Goal: Information Seeking & Learning: Learn about a topic

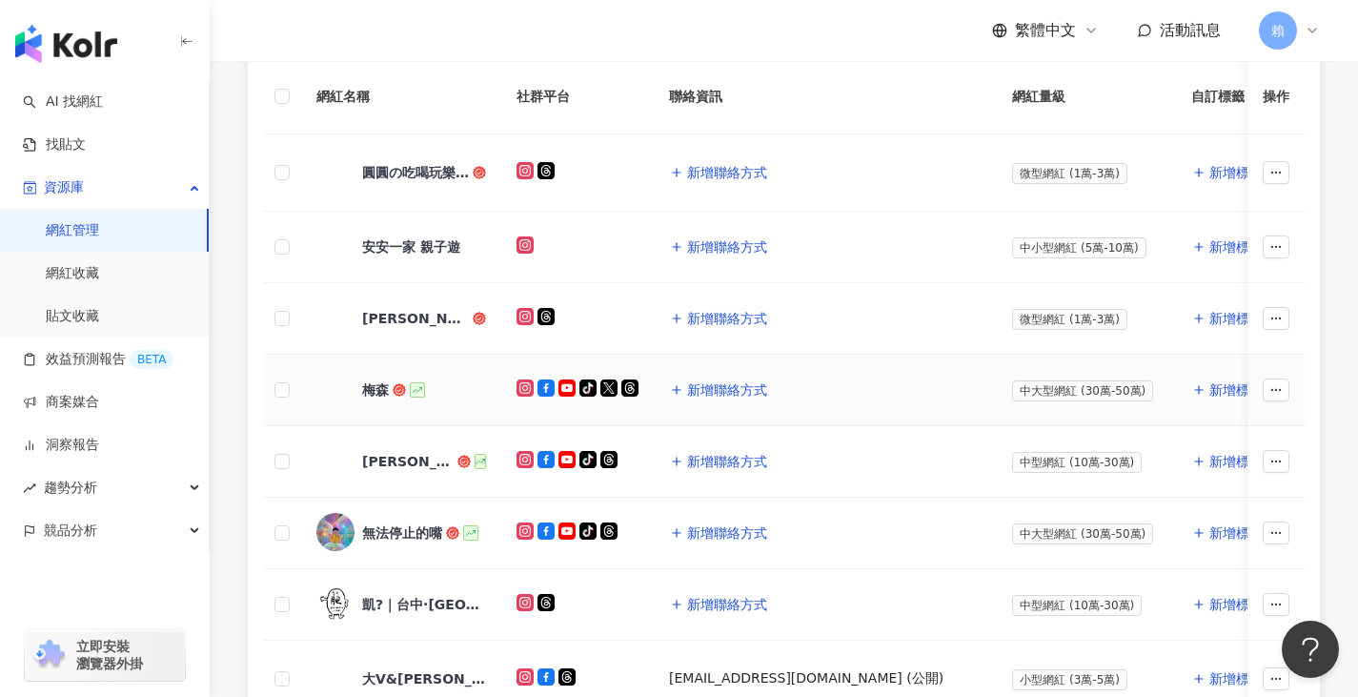
scroll to position [396, 0]
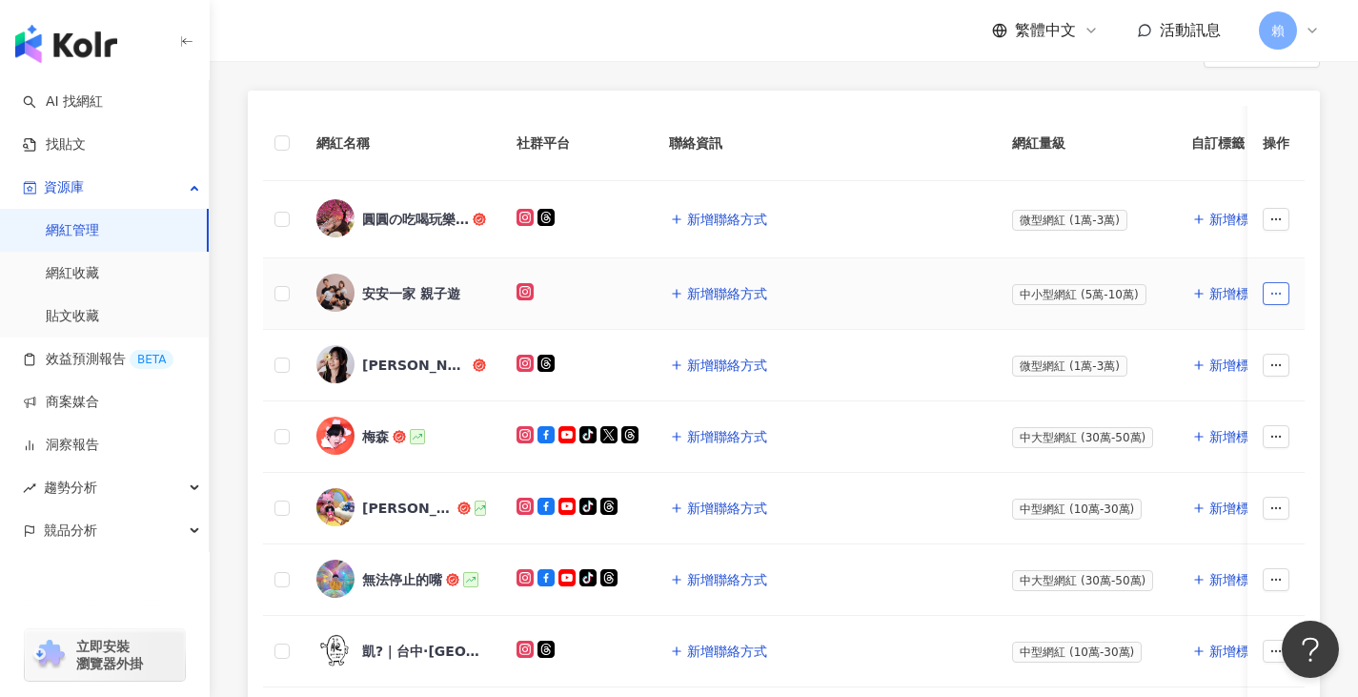
click at [1274, 292] on icon "button" at bounding box center [1276, 293] width 13 height 13
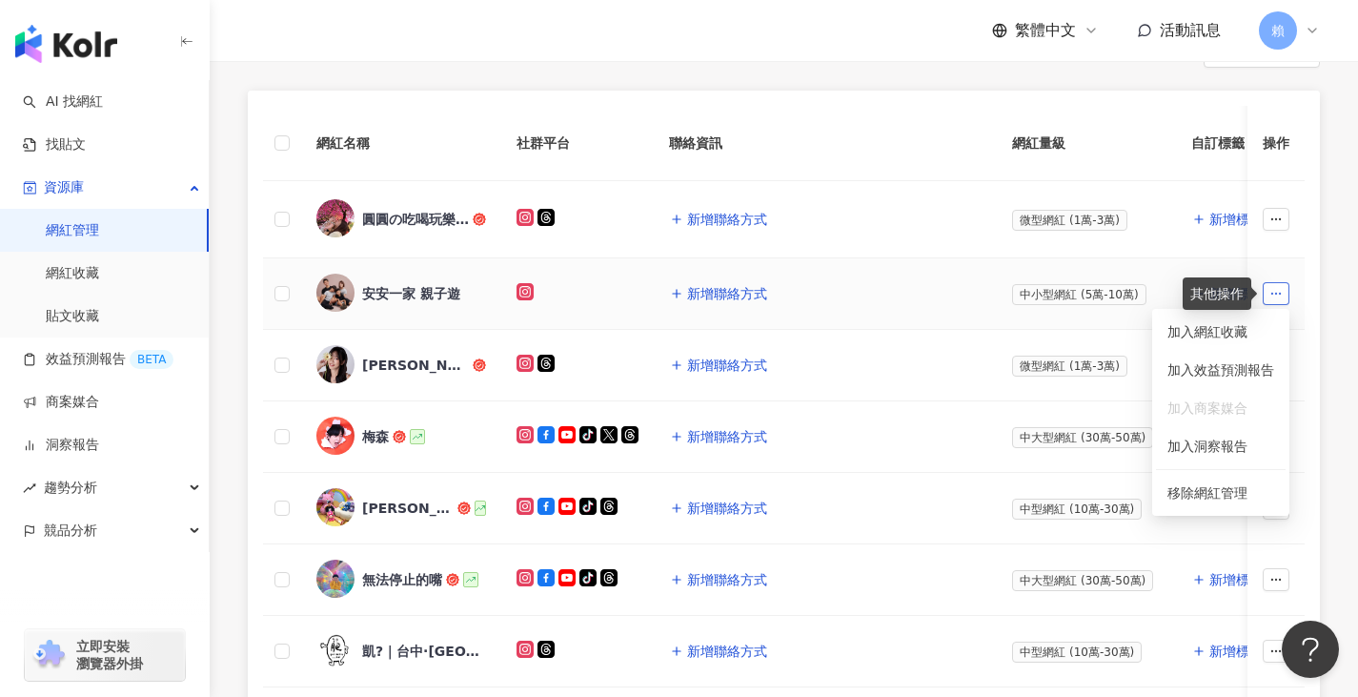
click at [1274, 292] on icon "button" at bounding box center [1276, 293] width 13 height 13
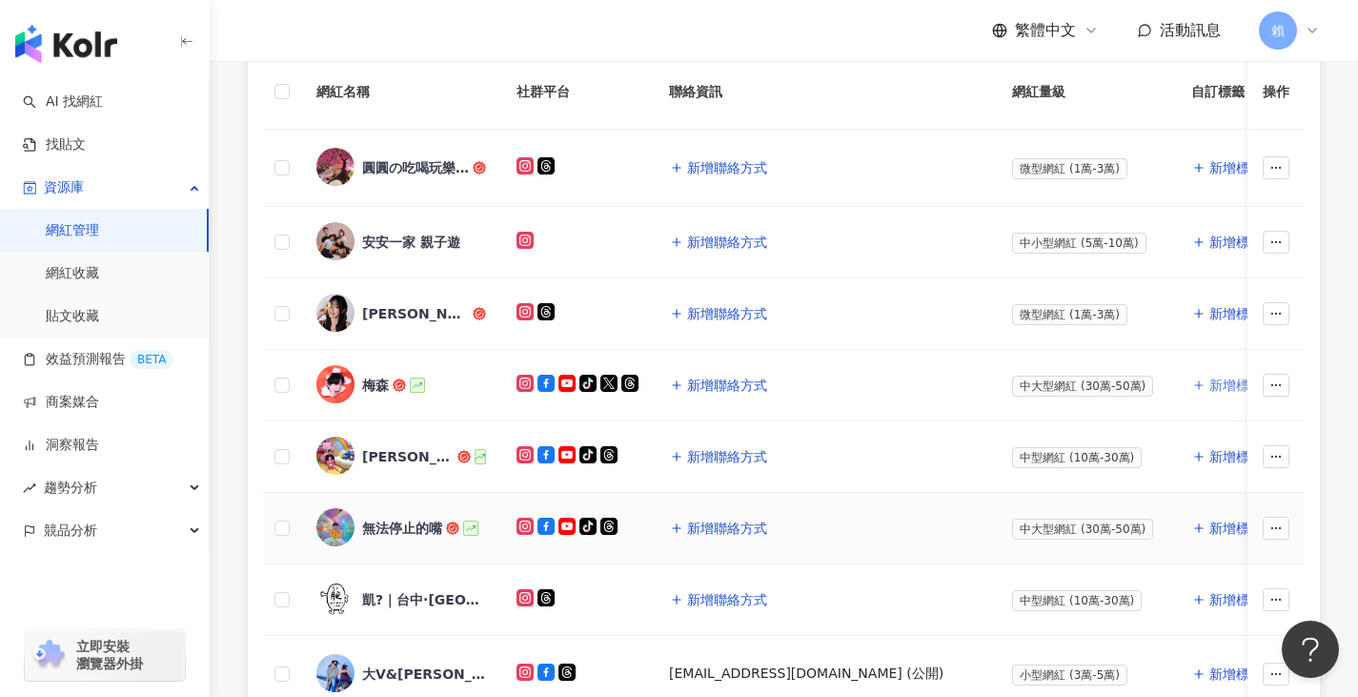
scroll to position [491, 0]
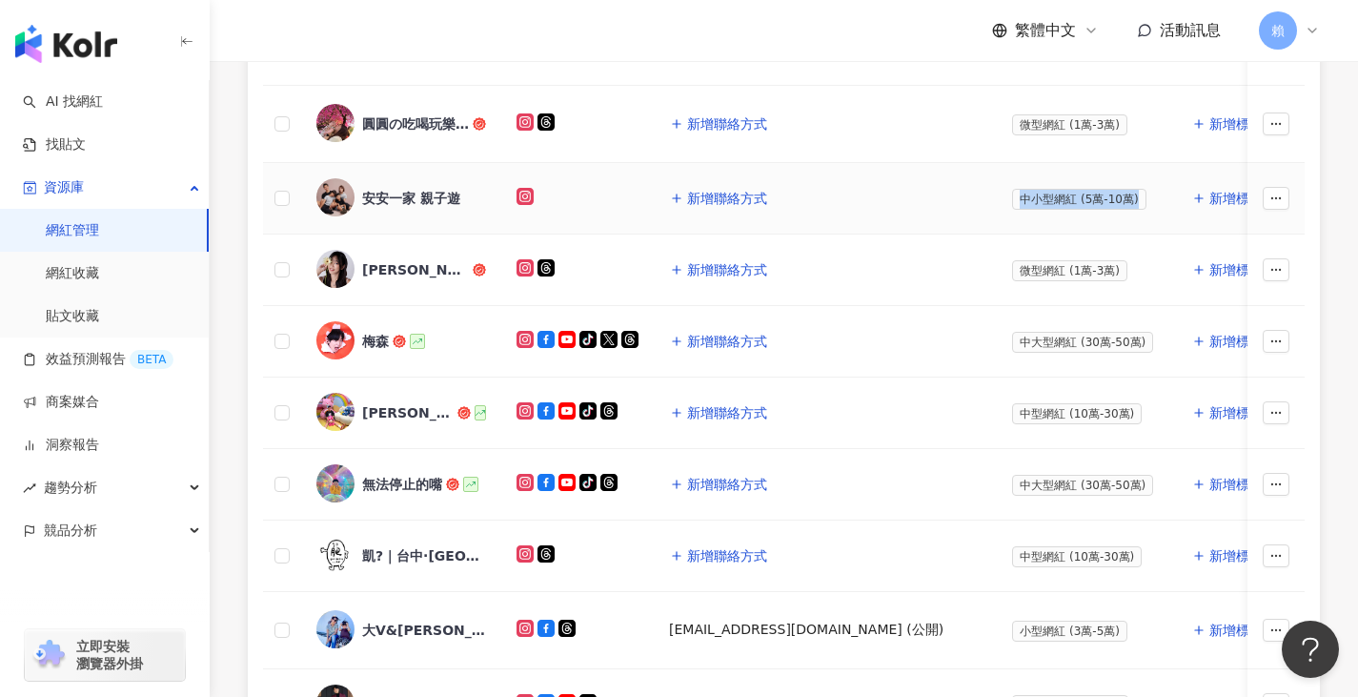
drag, startPoint x: 1243, startPoint y: 198, endPoint x: 825, endPoint y: 211, distance: 417.7
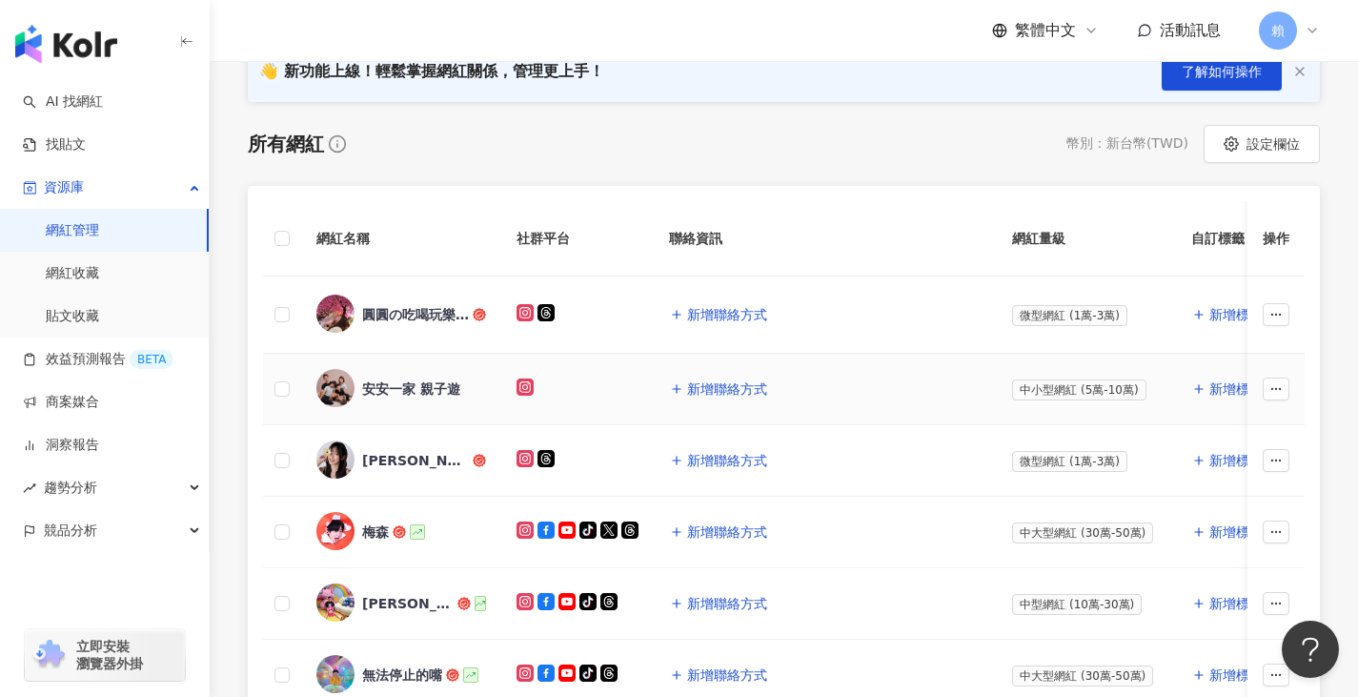
click at [929, 422] on td "新增聯絡方式" at bounding box center [825, 389] width 343 height 71
click at [424, 385] on div "安安一家 親子遊" at bounding box center [411, 388] width 98 height 19
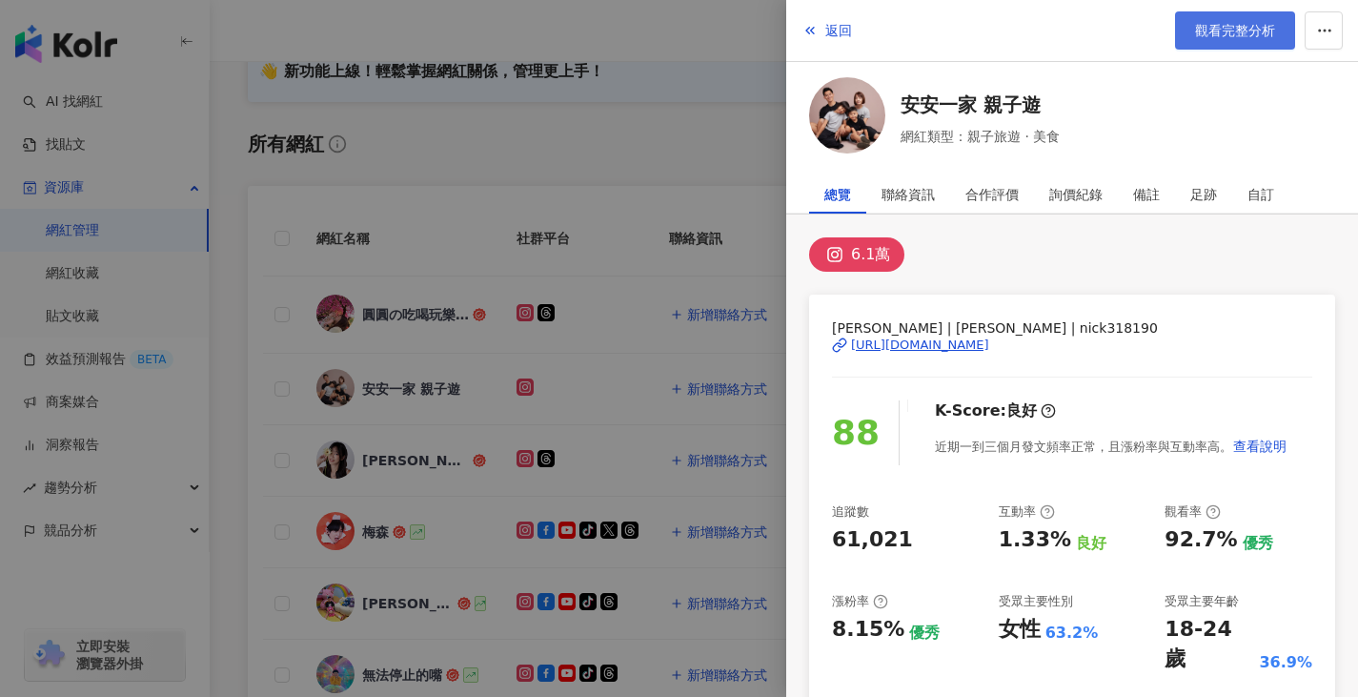
click at [1209, 29] on span "觀看完整分析" at bounding box center [1235, 30] width 80 height 15
click at [260, 362] on div at bounding box center [679, 348] width 1358 height 697
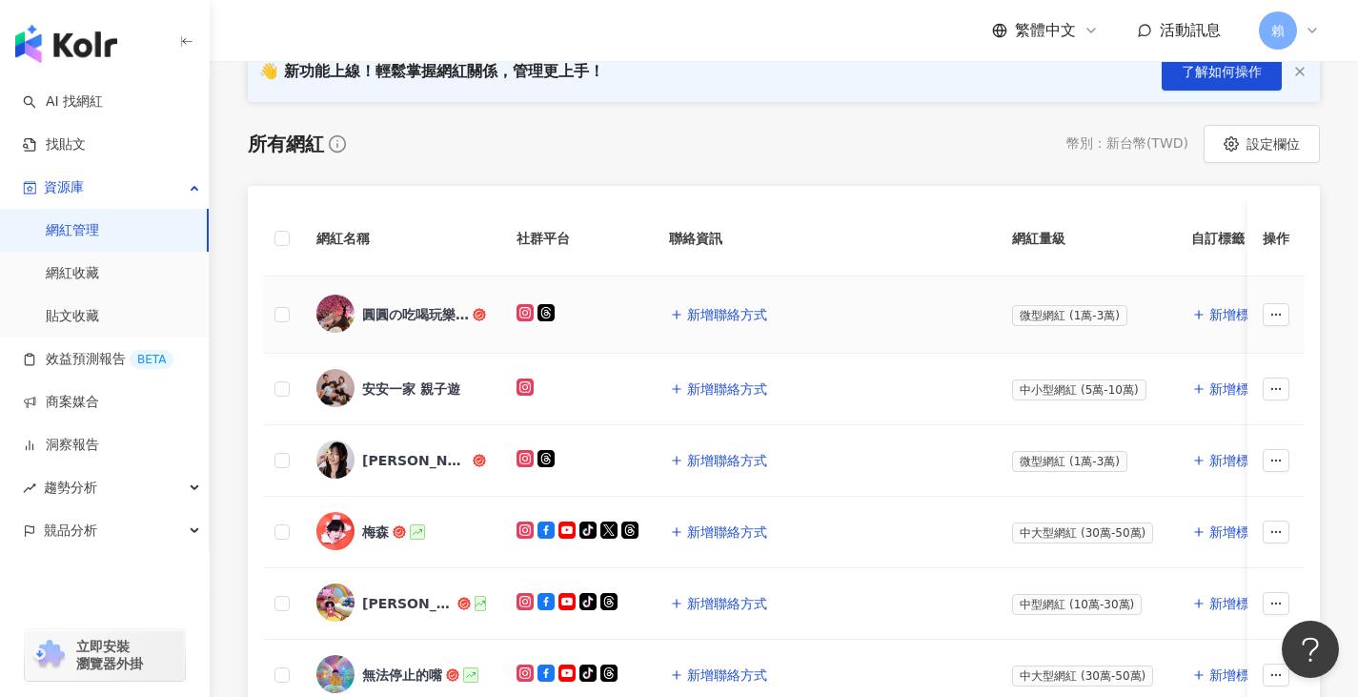
click at [409, 316] on div "圓圓の吃喝玩樂小天地" at bounding box center [415, 314] width 107 height 19
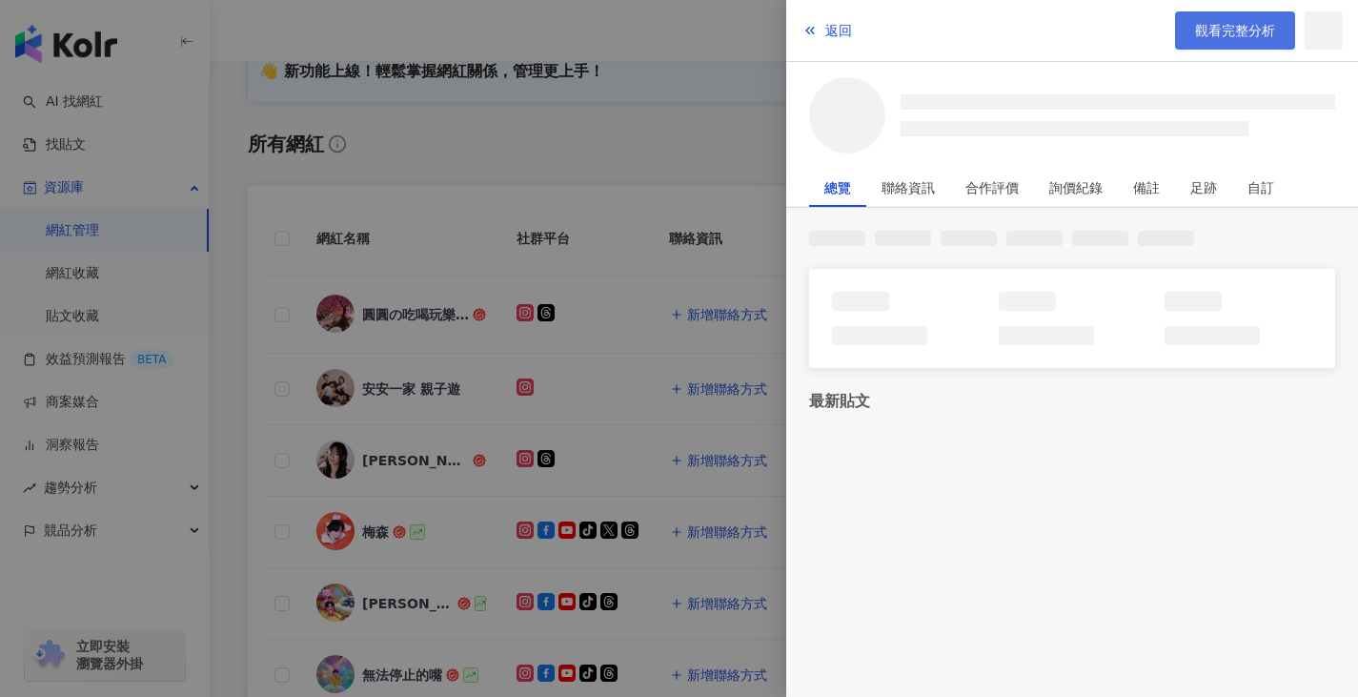
click at [1255, 38] on span "觀看完整分析" at bounding box center [1235, 30] width 80 height 15
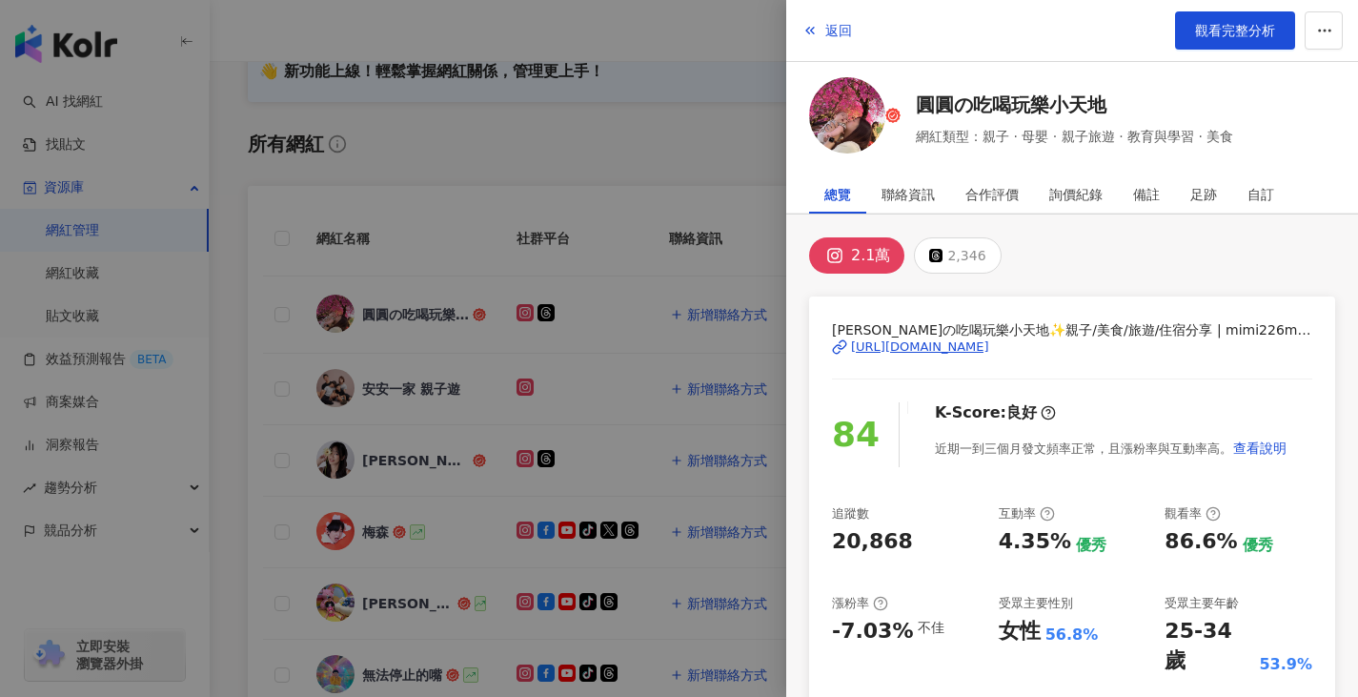
click at [268, 340] on div at bounding box center [679, 348] width 1358 height 697
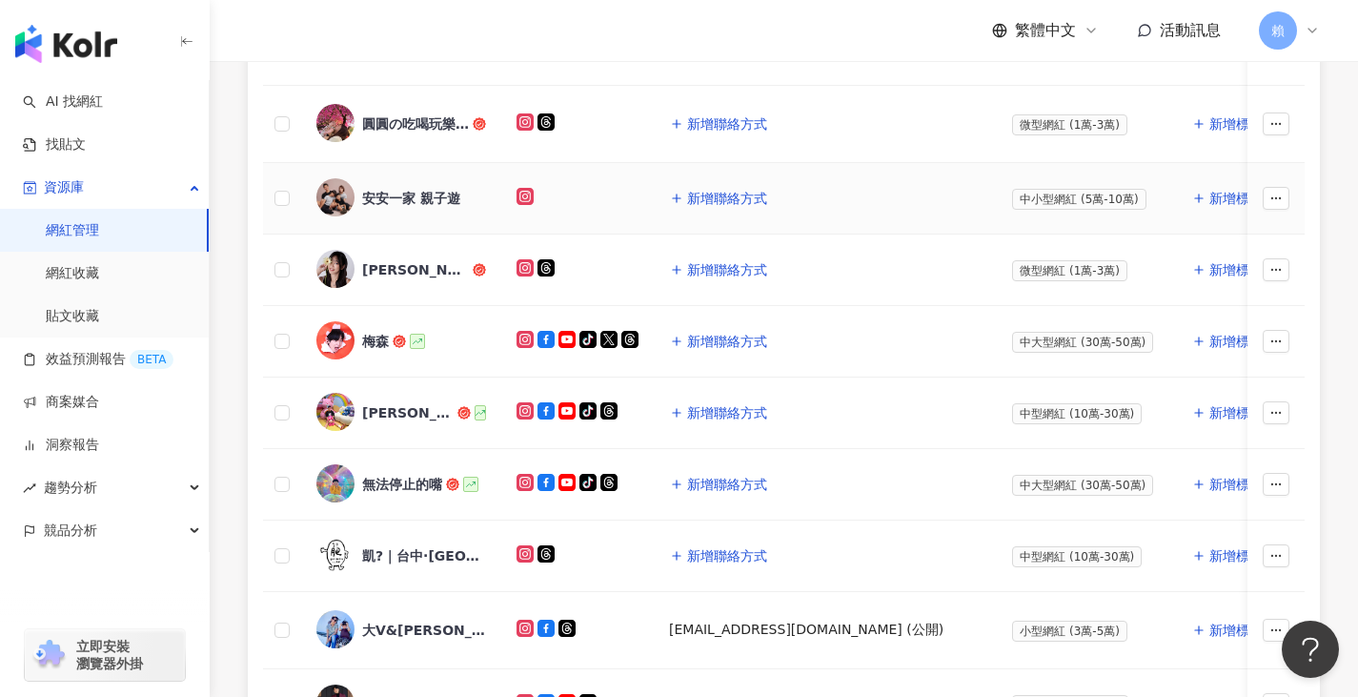
scroll to position [682, 0]
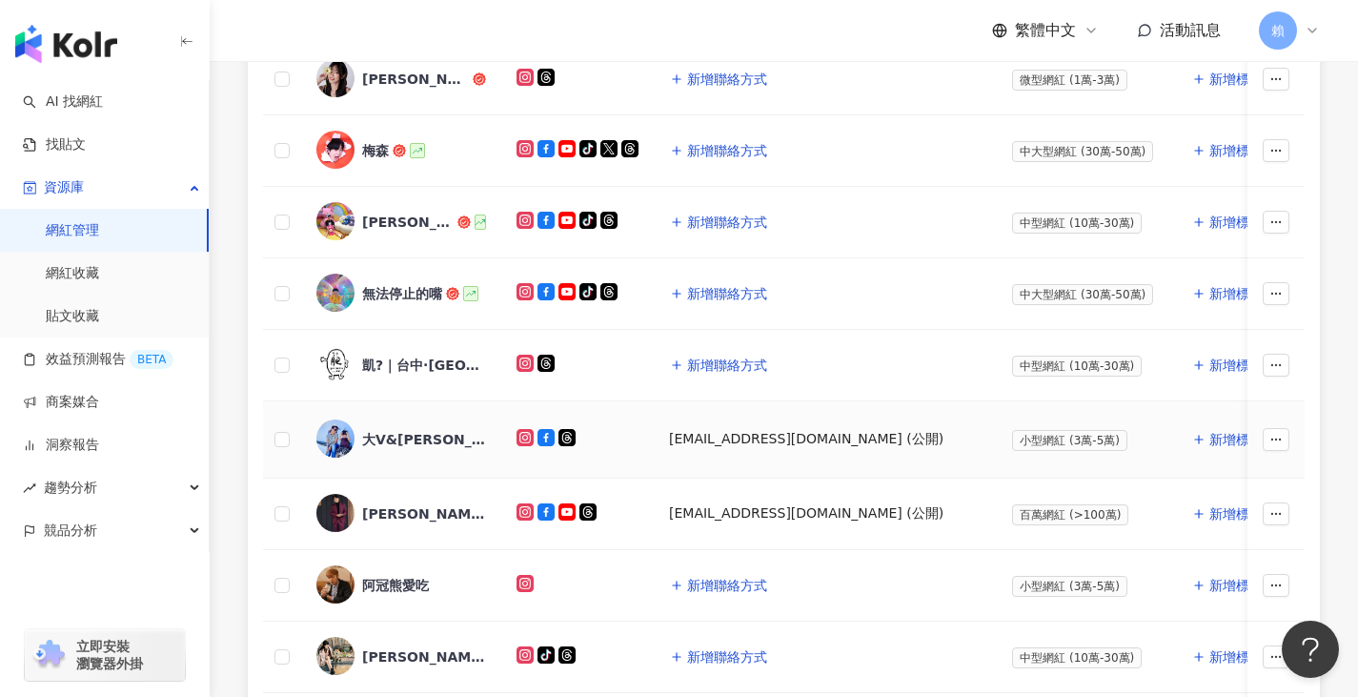
click at [463, 430] on div "大V&小柚子的阿木" at bounding box center [424, 439] width 124 height 19
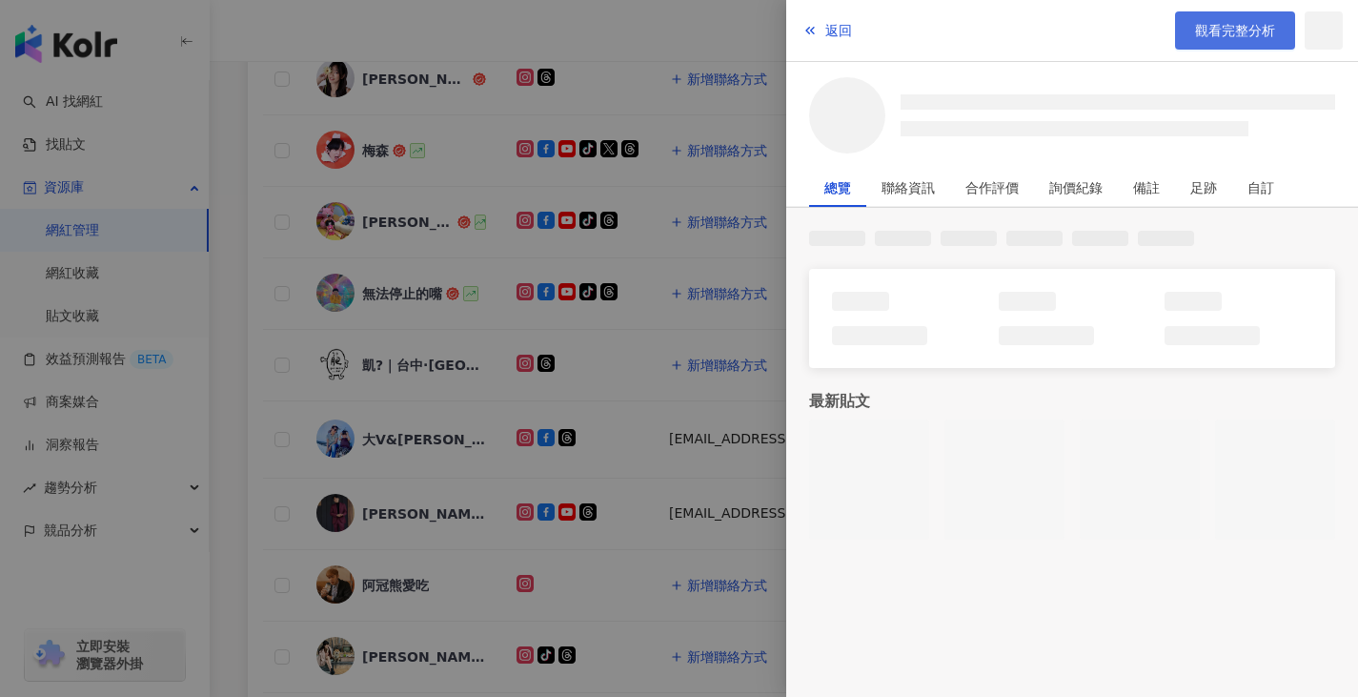
click at [1253, 23] on span "觀看完整分析" at bounding box center [1235, 30] width 80 height 15
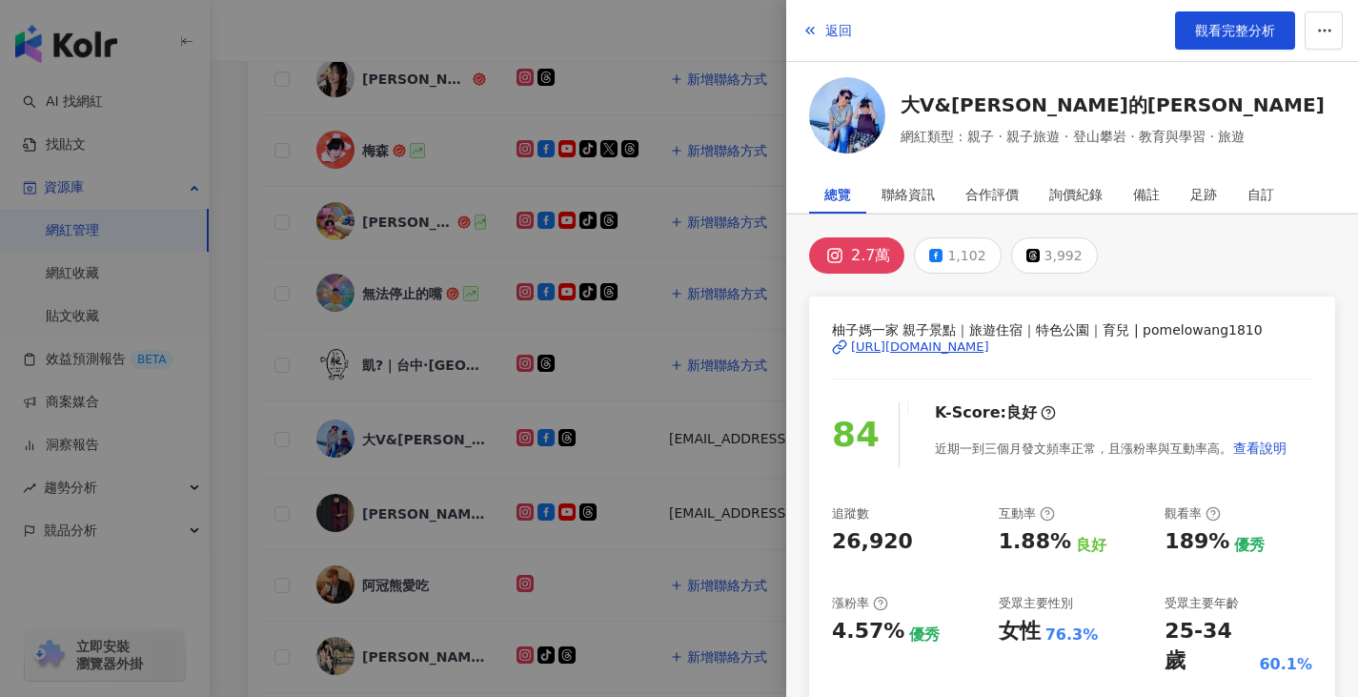
click at [692, 171] on div at bounding box center [679, 348] width 1358 height 697
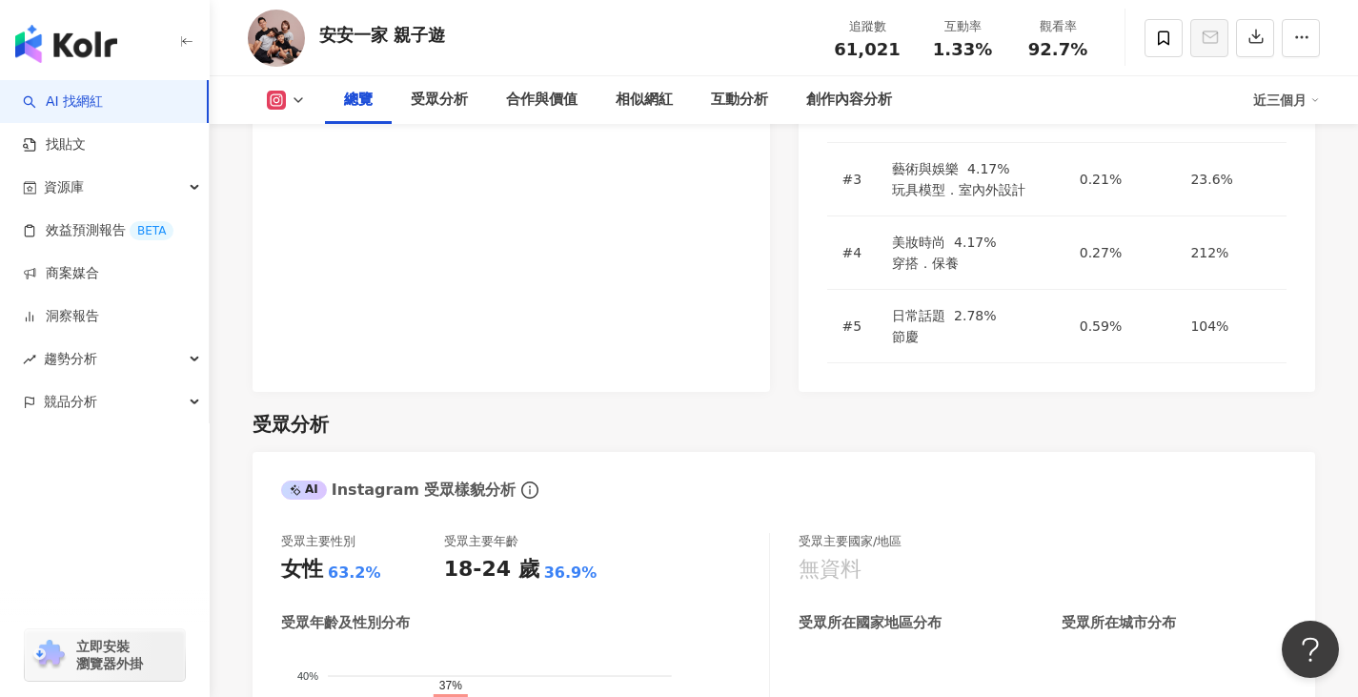
scroll to position [1049, 0]
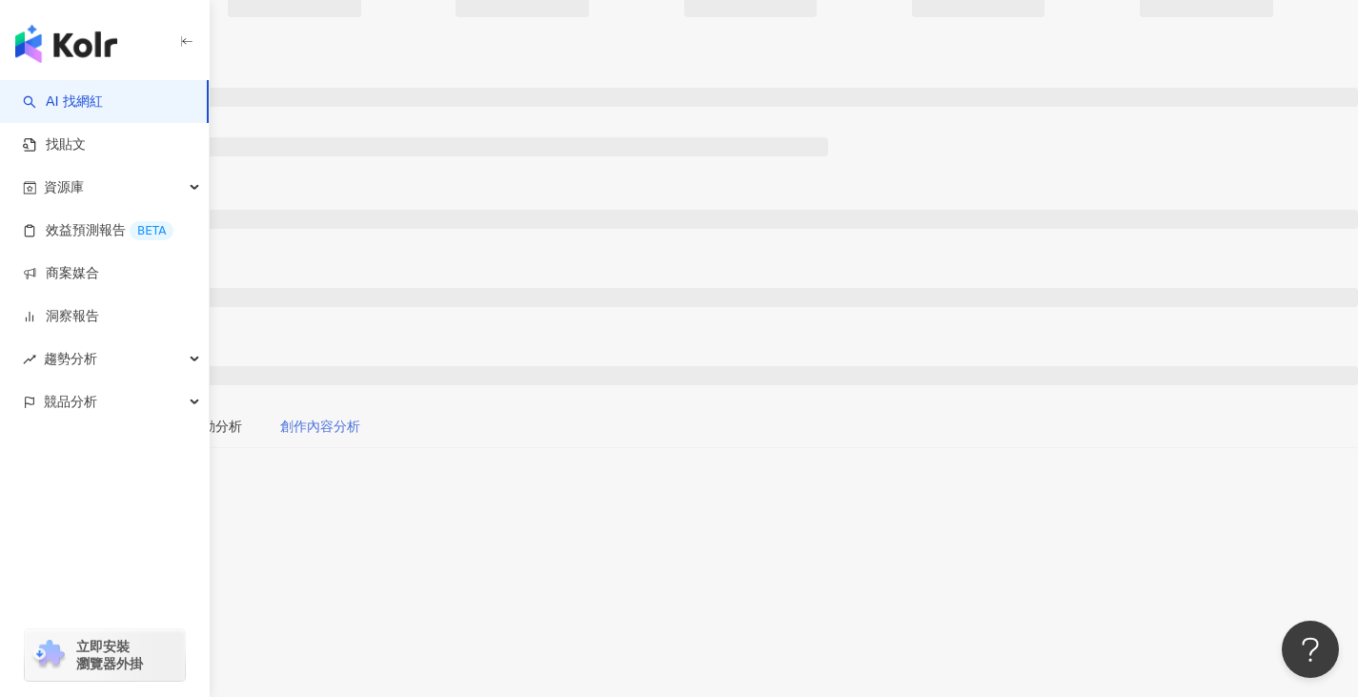
scroll to position [95, 0]
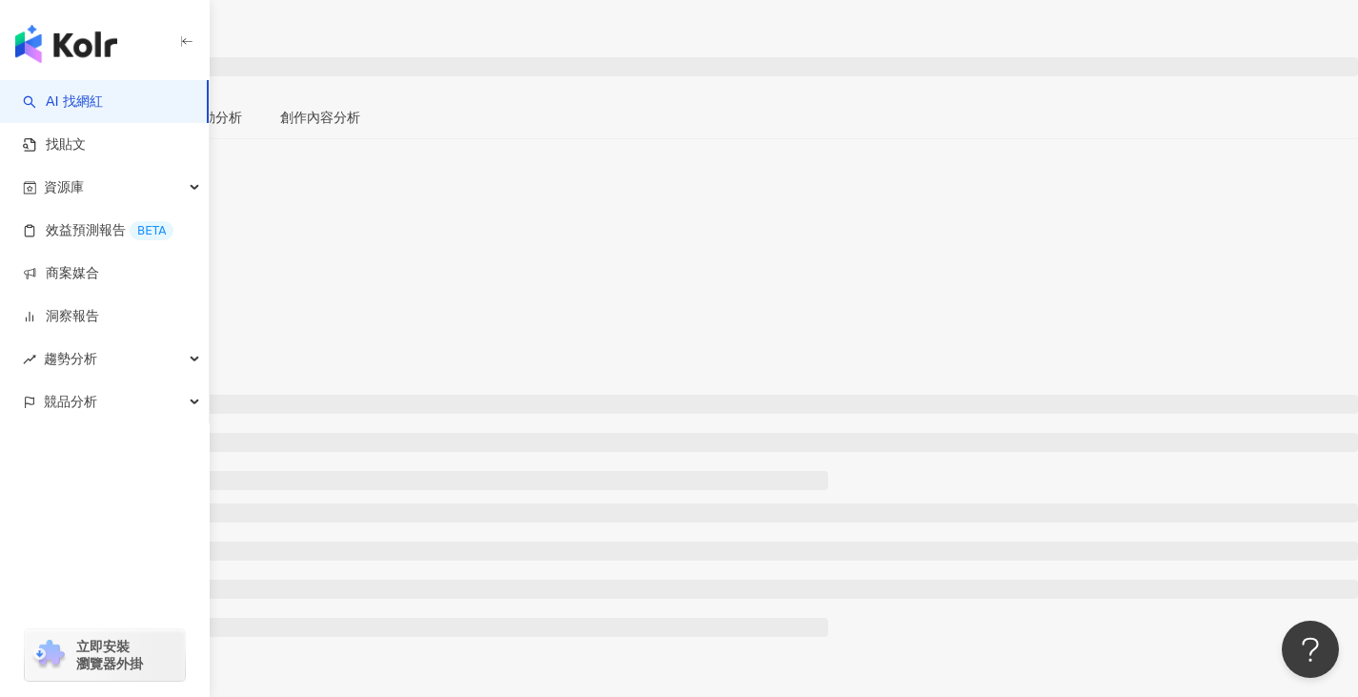
scroll to position [667, 0]
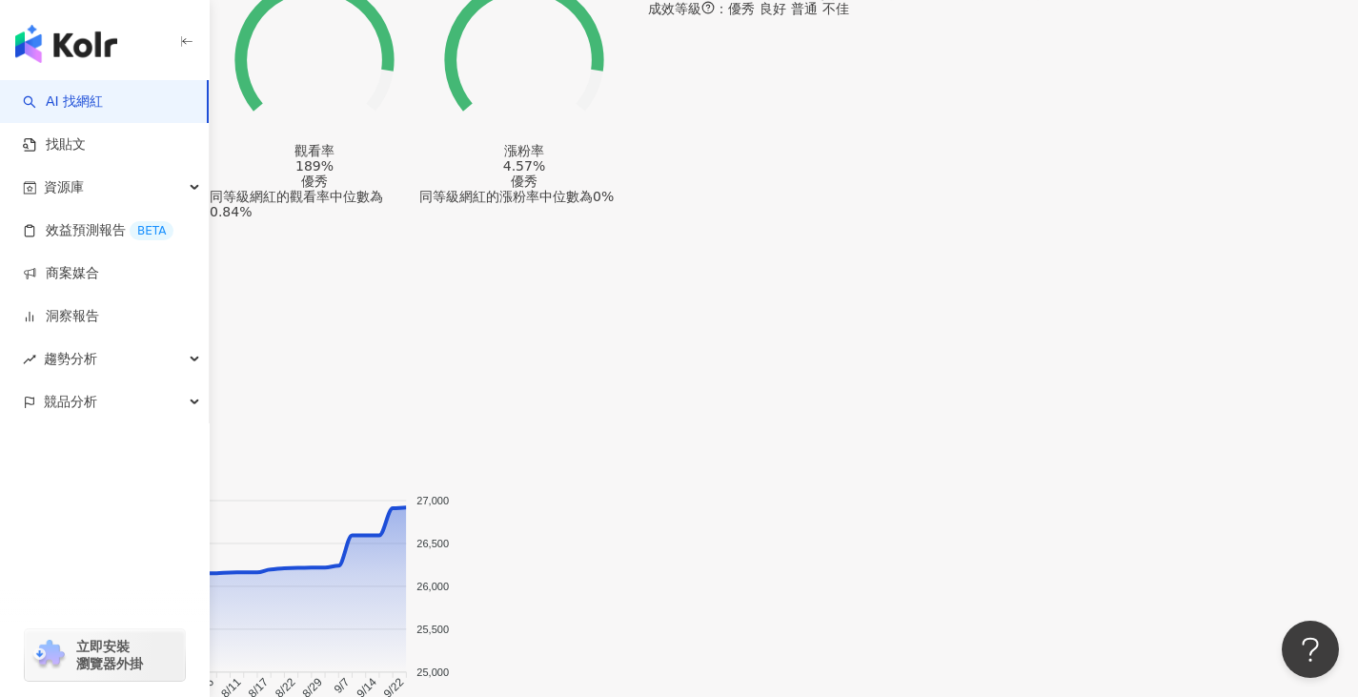
scroll to position [1569, 0]
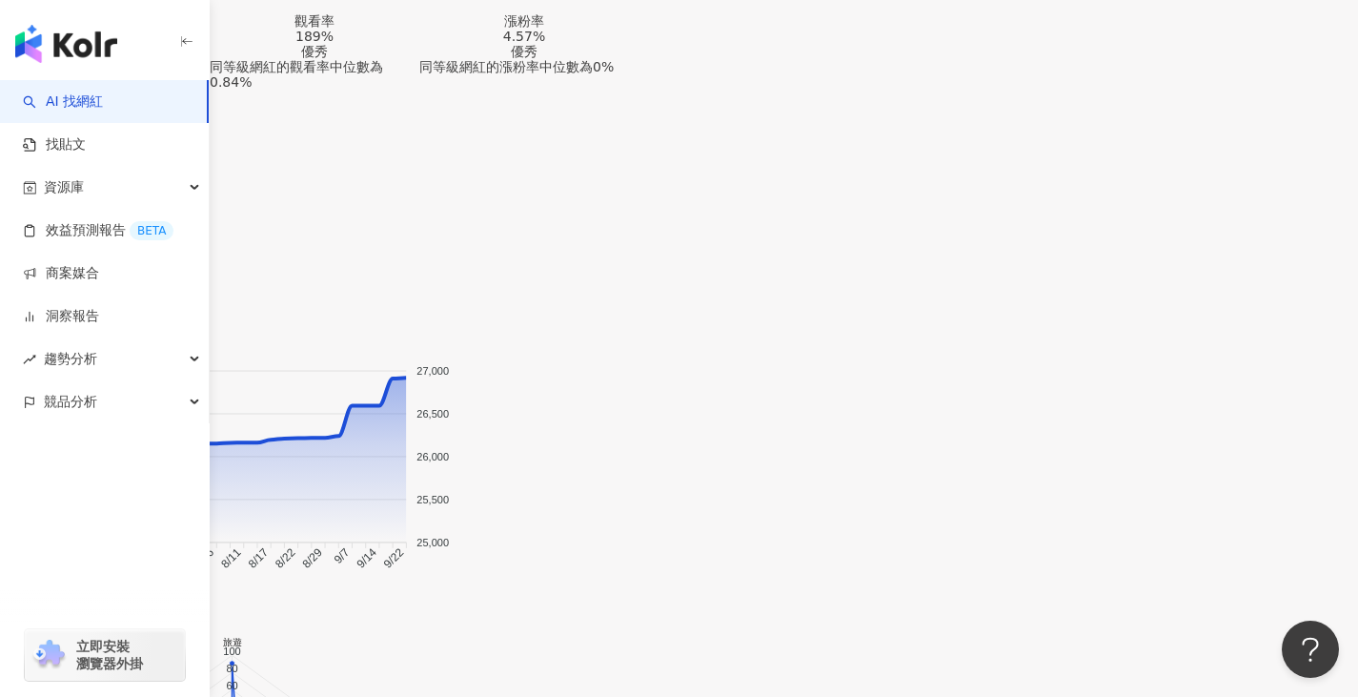
drag, startPoint x: 883, startPoint y: 389, endPoint x: 1245, endPoint y: 439, distance: 365.7
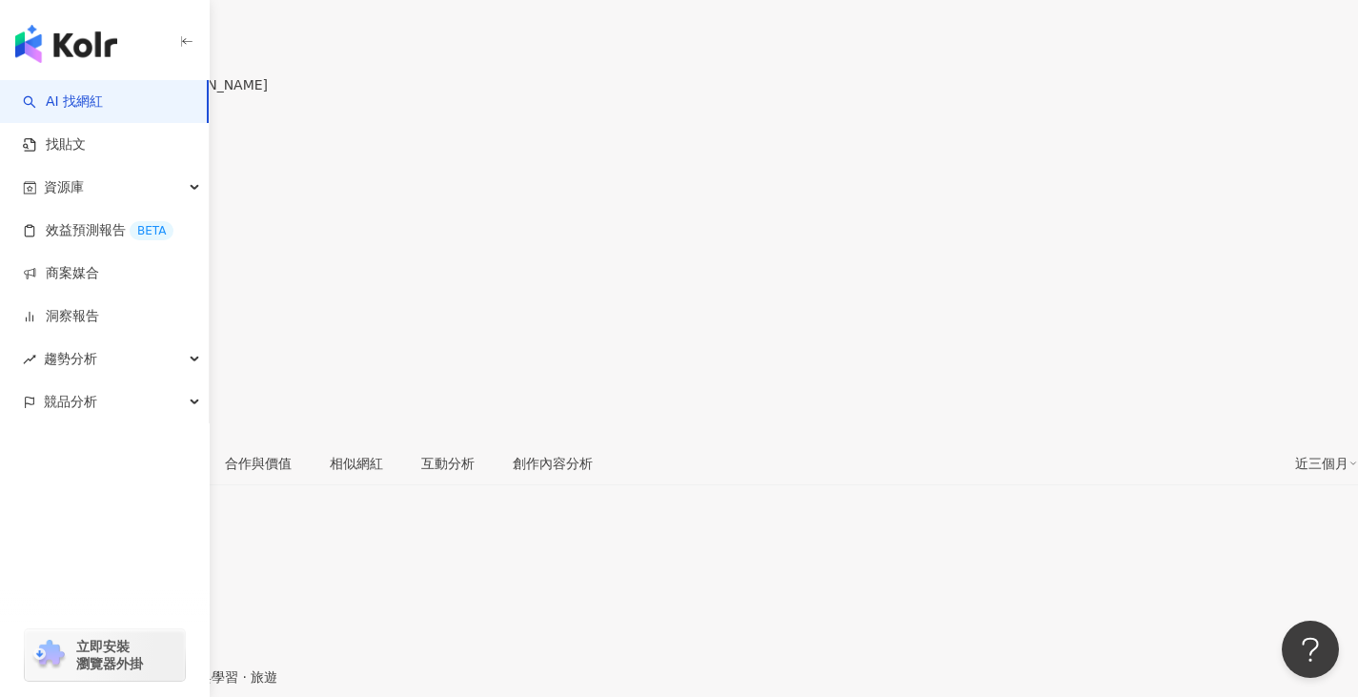
scroll to position [0, 0]
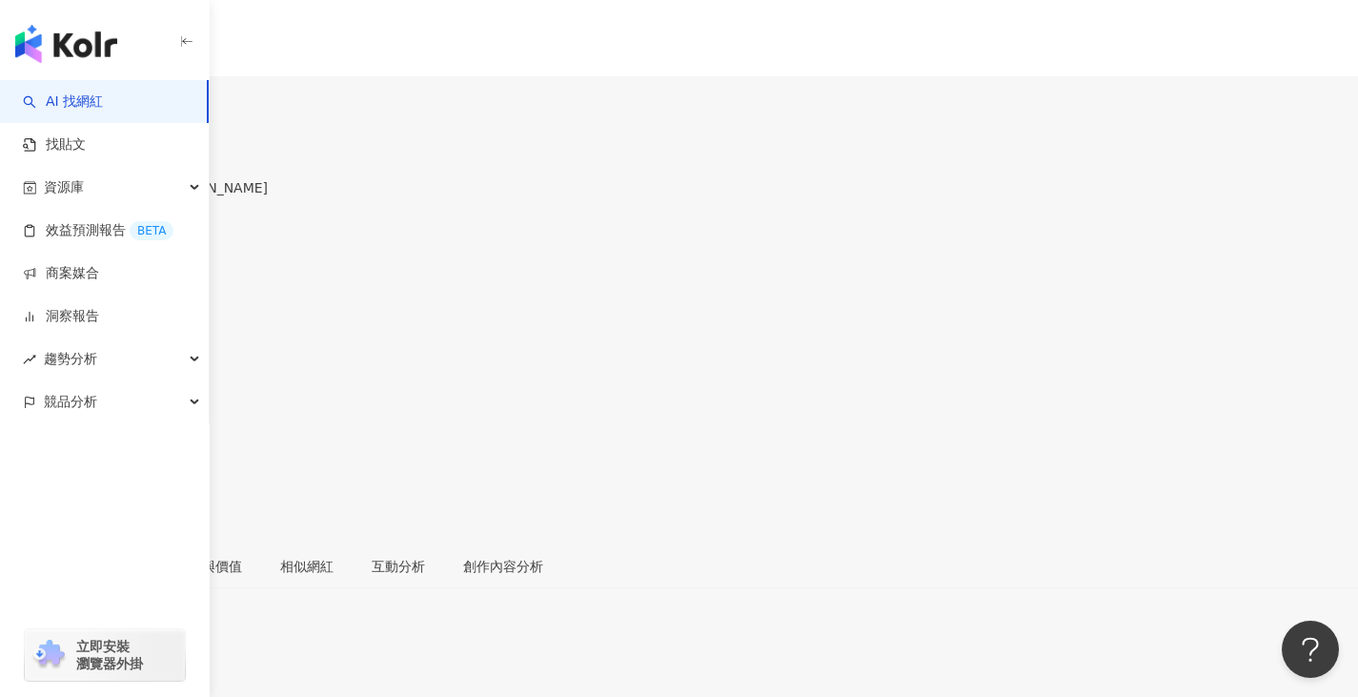
click at [149, 104] on input "search" at bounding box center [74, 119] width 149 height 31
paste input "**********"
type input "**********"
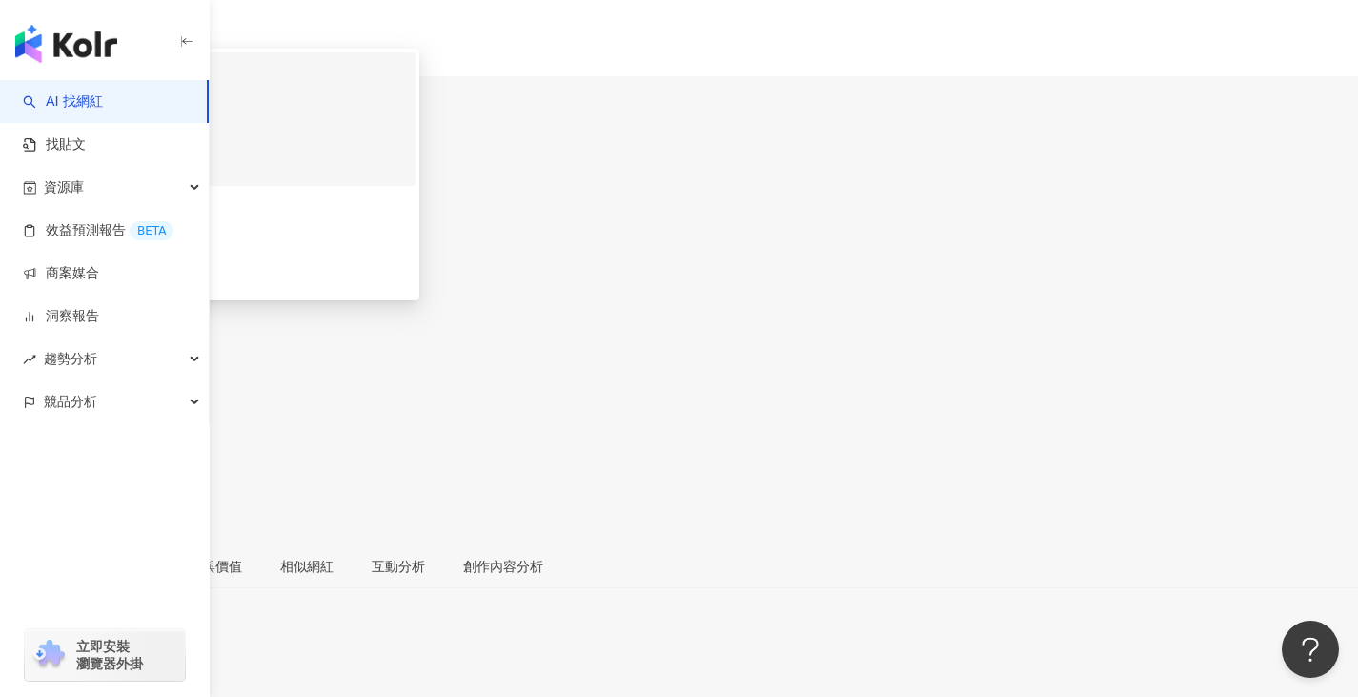
click at [382, 96] on div "ゴダ@台湾中南部旅行" at bounding box center [228, 106] width 351 height 21
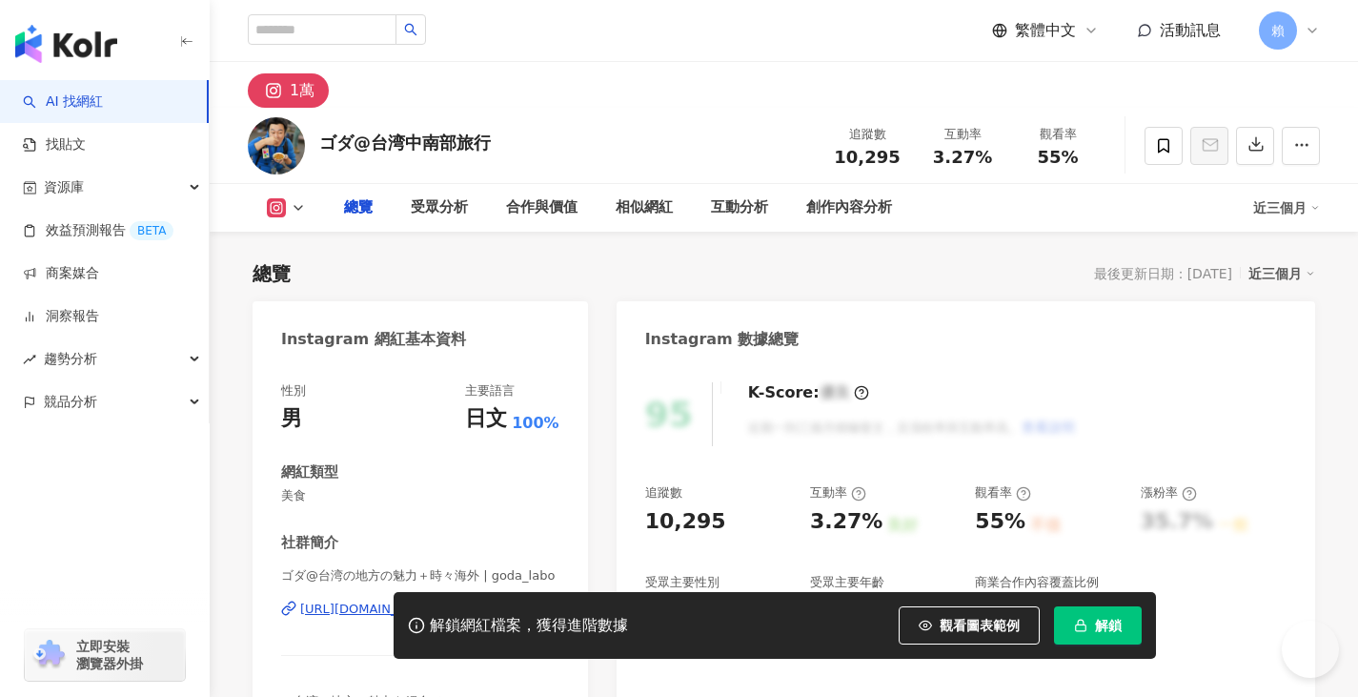
click at [1108, 641] on button "解鎖" at bounding box center [1098, 625] width 88 height 38
